Goal: Information Seeking & Learning: Learn about a topic

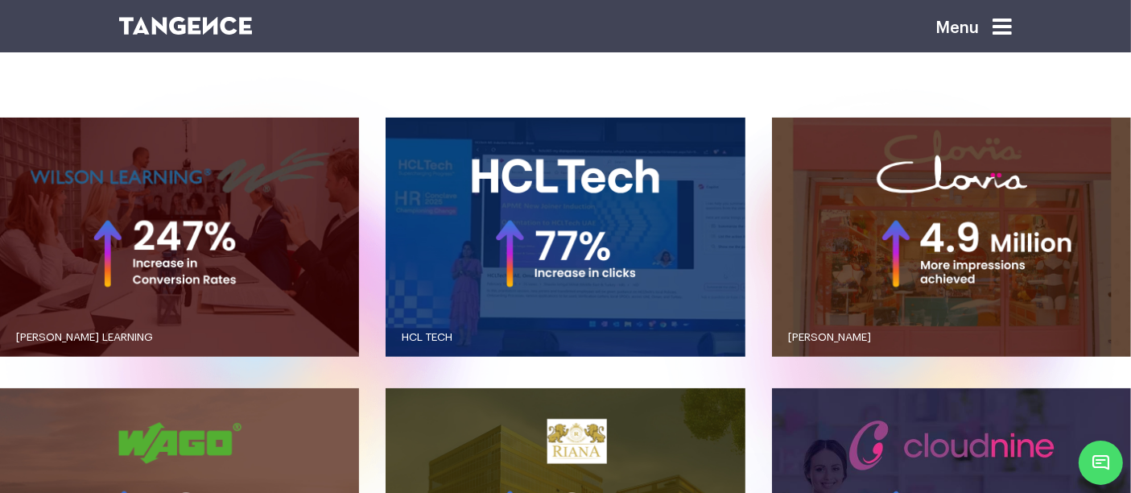
scroll to position [1432, 0]
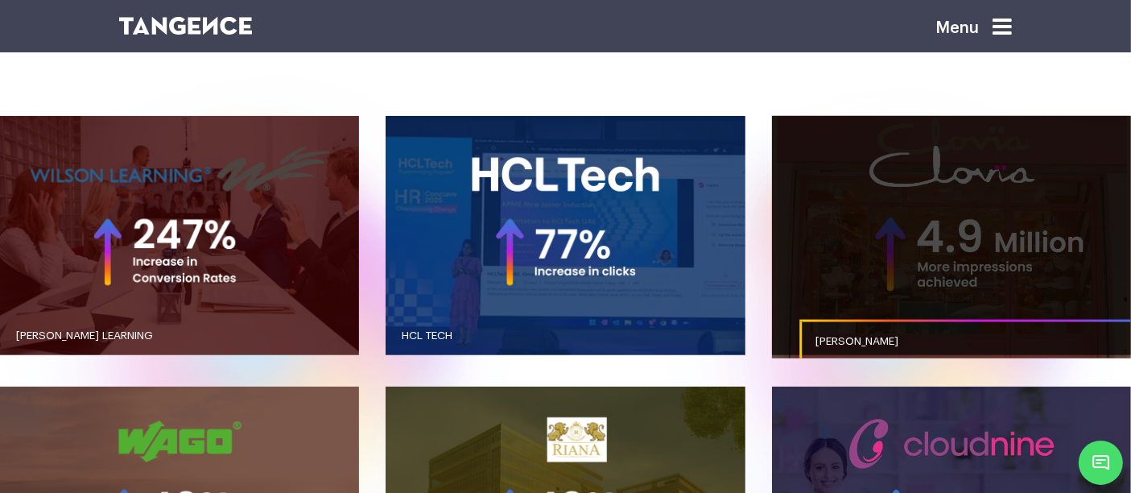
click at [779, 196] on link "button" at bounding box center [951, 236] width 359 height 240
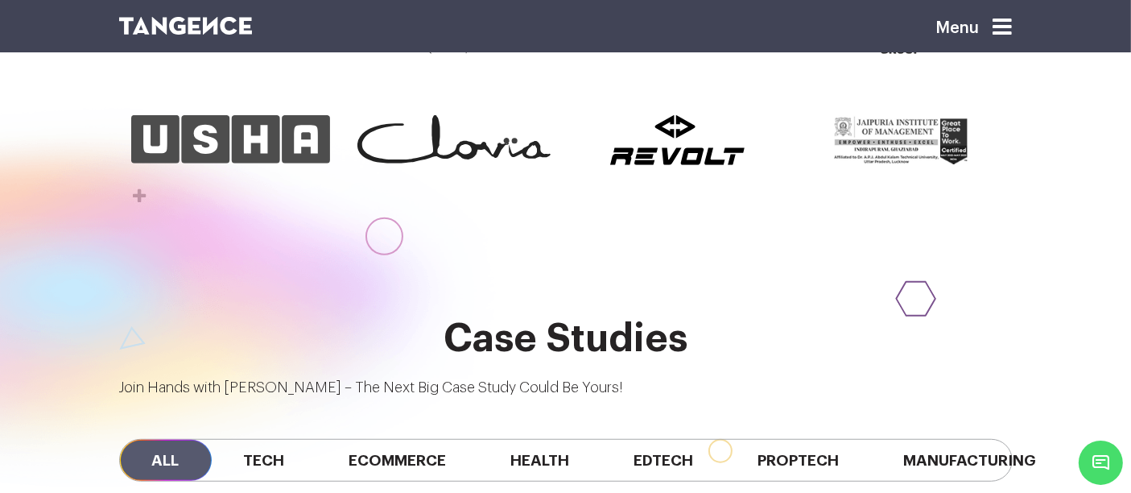
scroll to position [1004, 0]
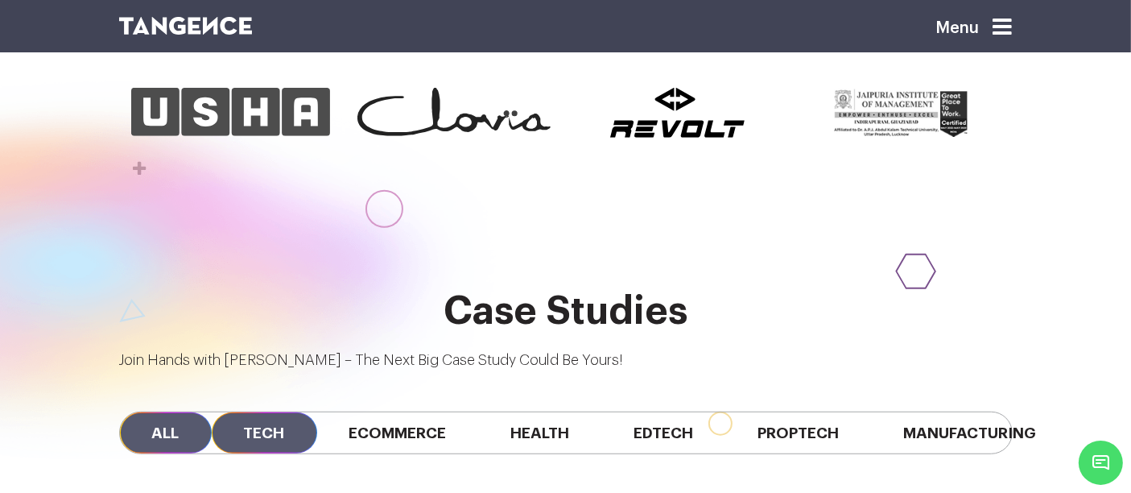
click at [273, 412] on span "Tech" at bounding box center [264, 432] width 105 height 41
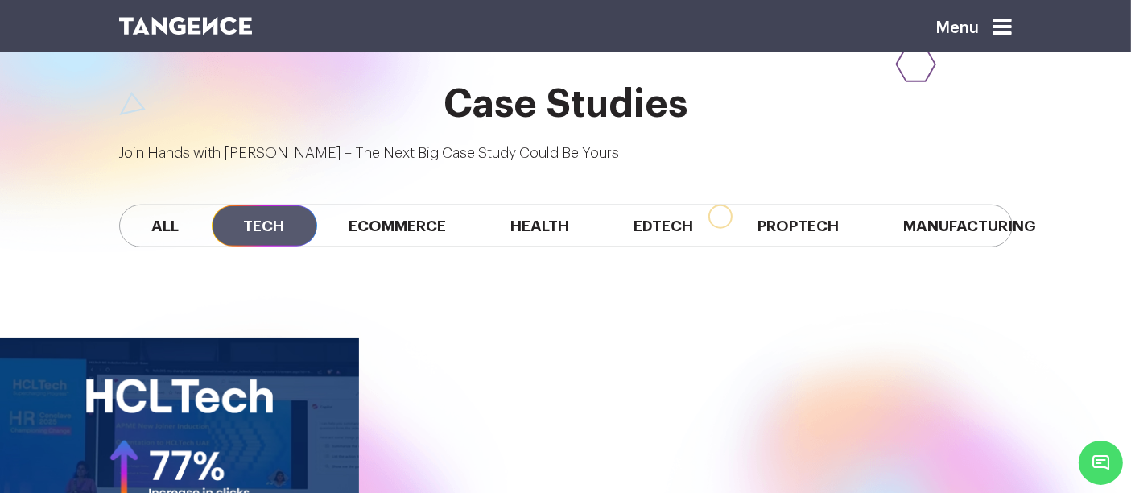
scroll to position [1219, 0]
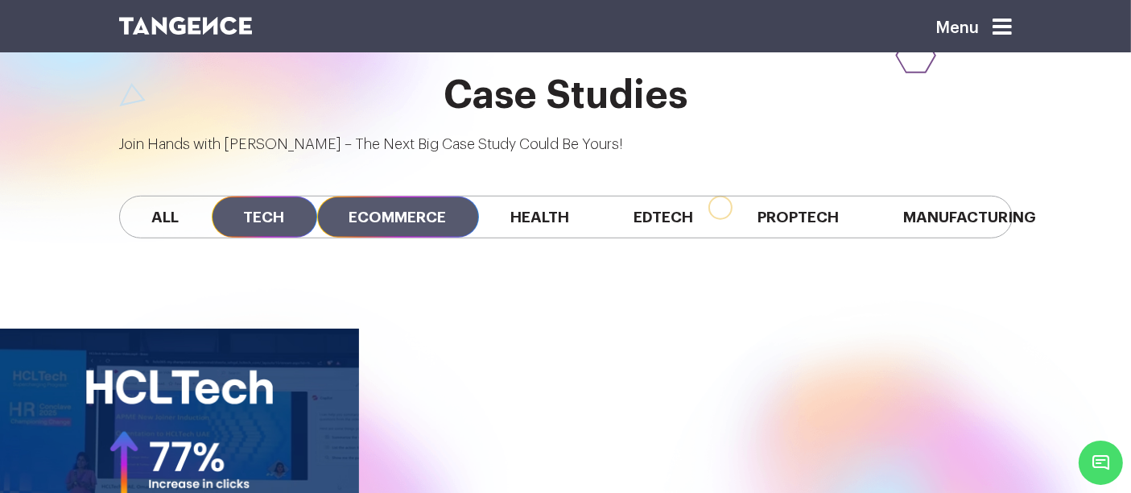
click at [401, 196] on span "Ecommerce" at bounding box center [398, 216] width 162 height 41
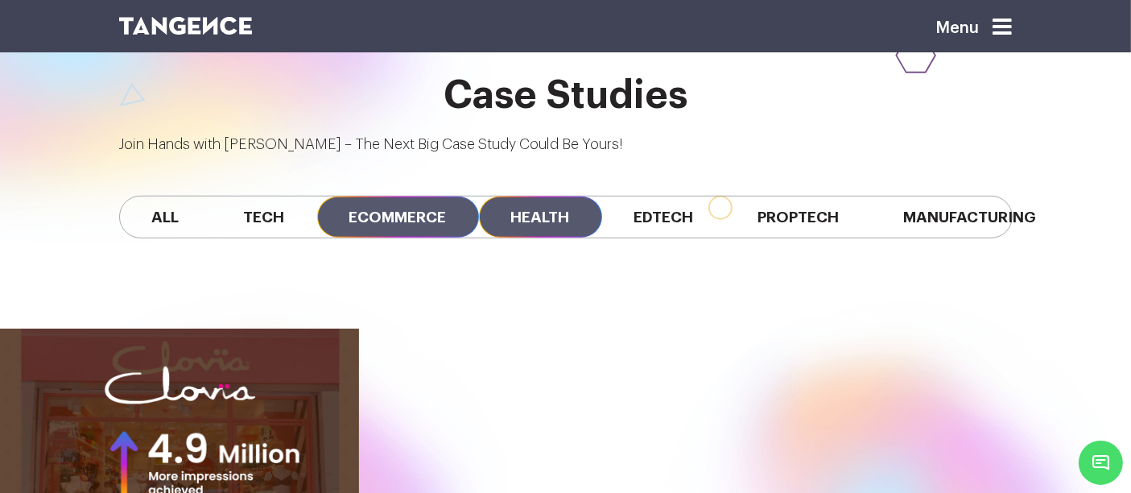
click at [548, 196] on span "Health" at bounding box center [540, 216] width 123 height 41
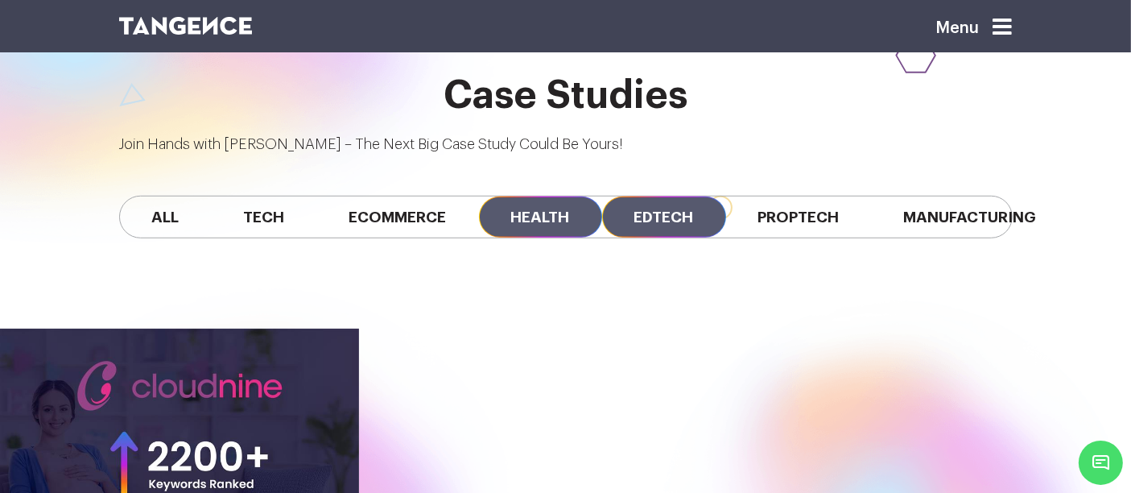
click at [642, 196] on span "Edtech" at bounding box center [664, 216] width 124 height 41
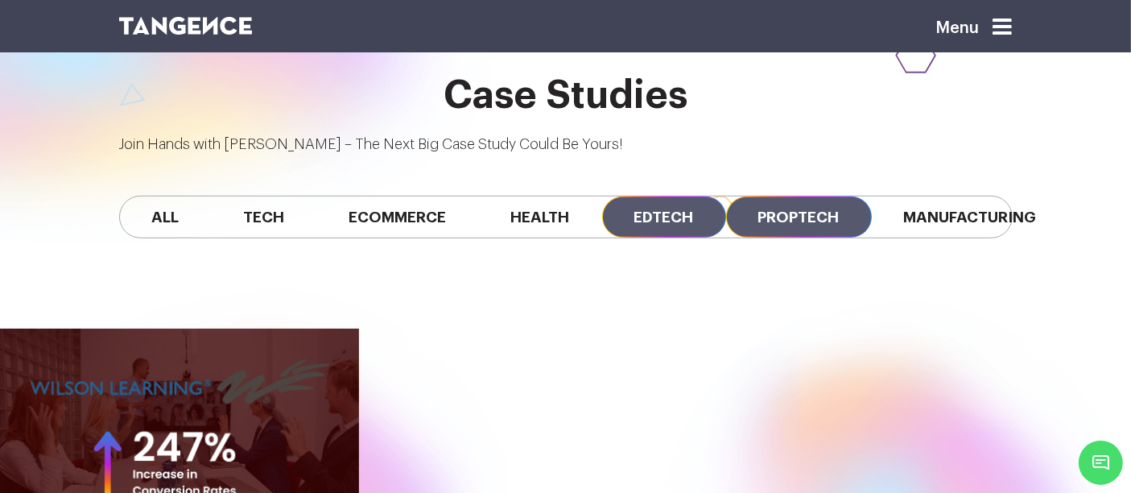
click at [767, 196] on span "Proptech" at bounding box center [799, 216] width 146 height 41
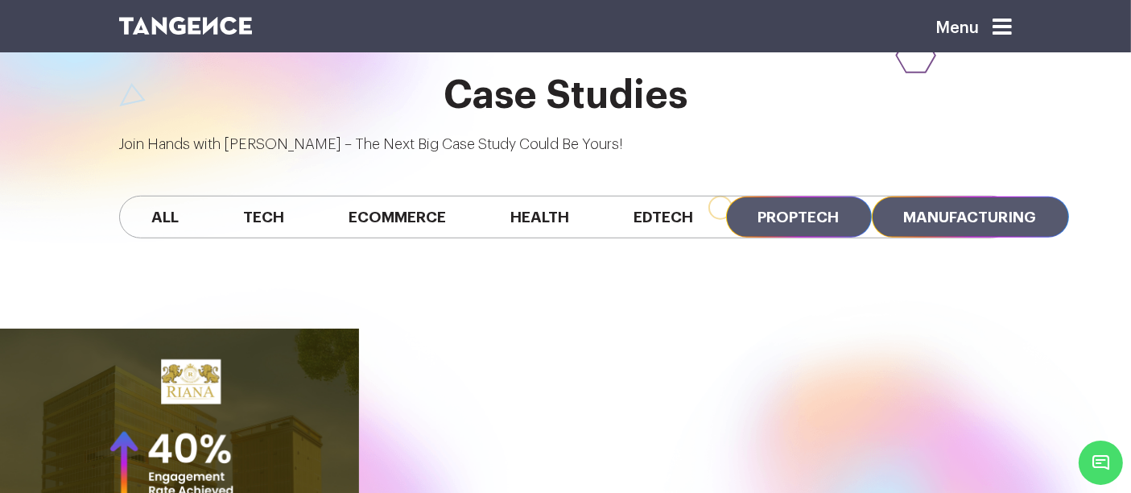
click at [925, 196] on span "Manufacturing" at bounding box center [970, 216] width 197 height 41
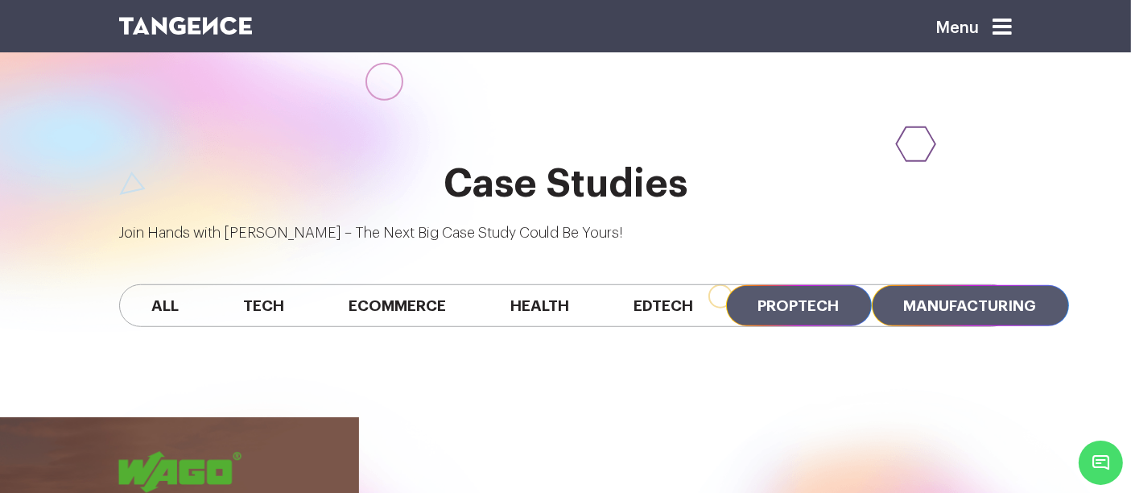
scroll to position [0, 0]
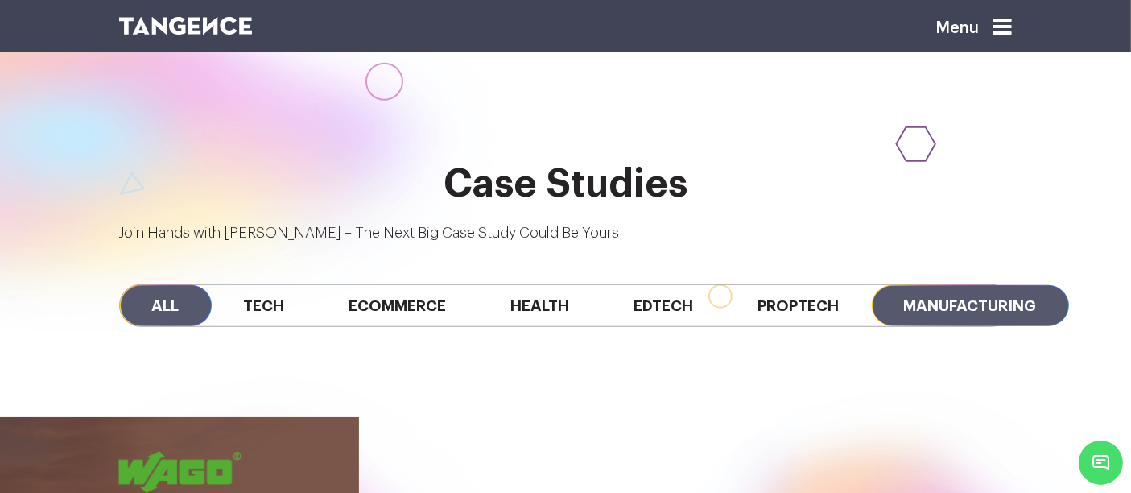
click at [192, 285] on span "All" at bounding box center [166, 305] width 92 height 41
